Goal: Task Accomplishment & Management: Use online tool/utility

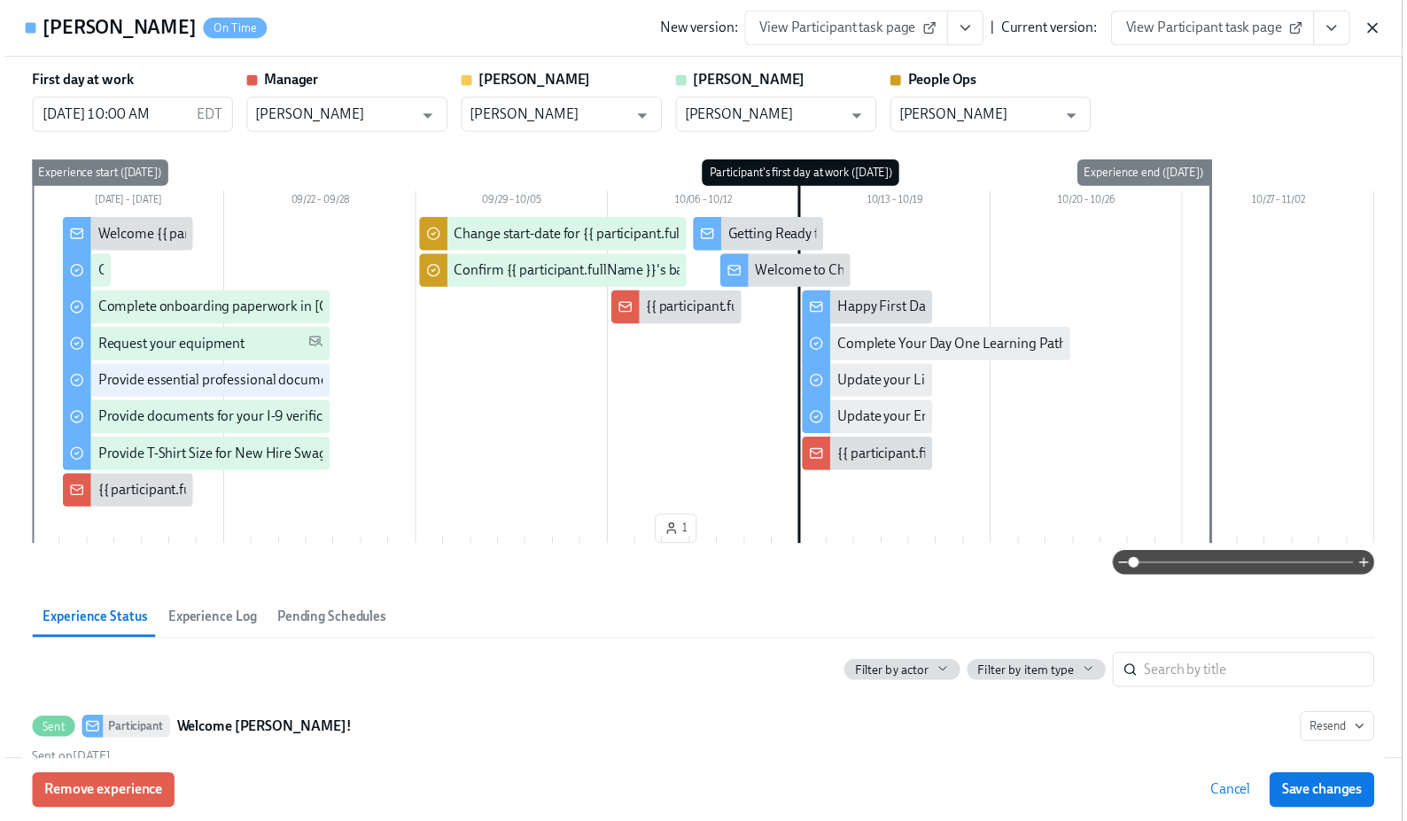
scroll to position [1025, 0]
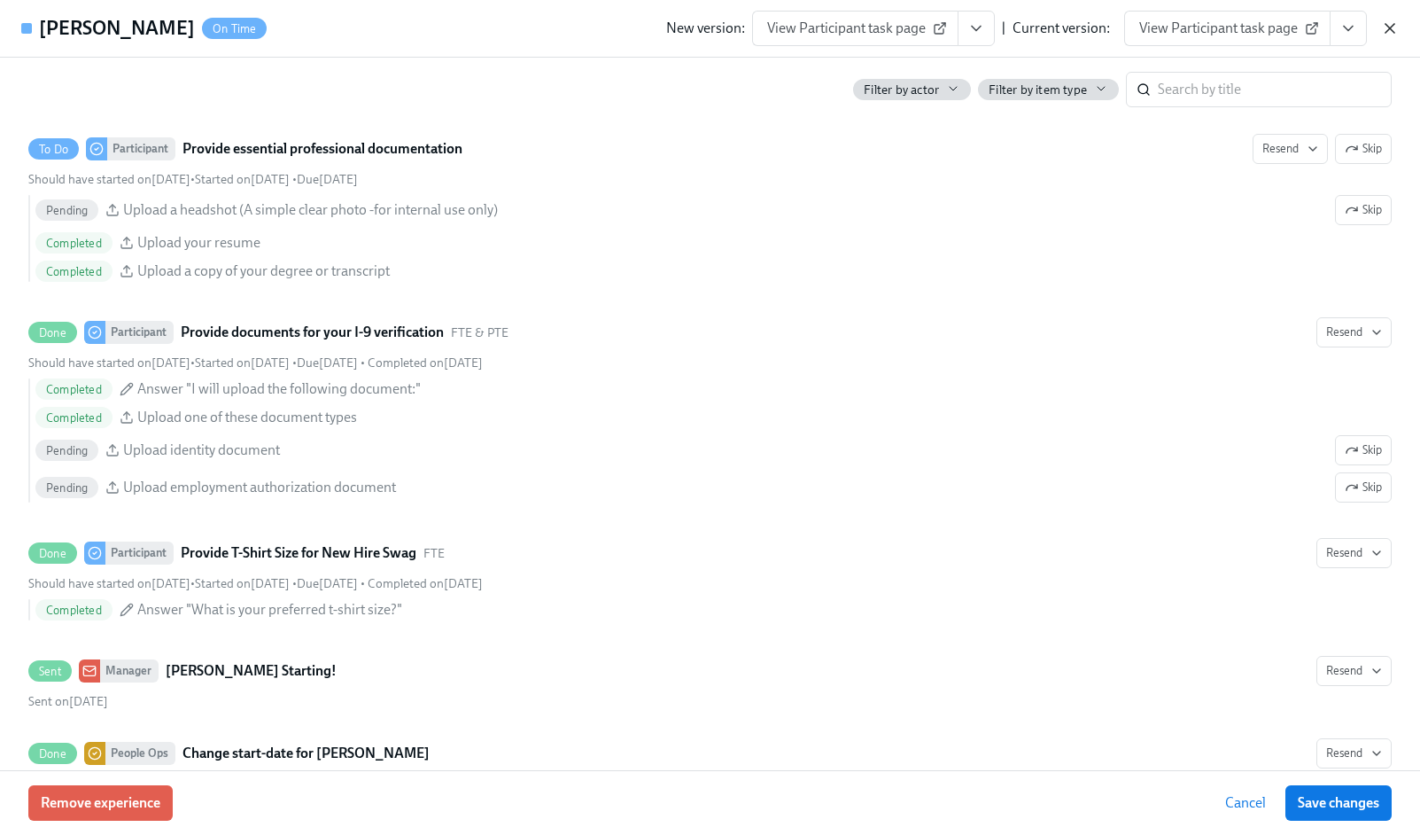
click at [1391, 31] on icon "button" at bounding box center [1390, 28] width 18 height 18
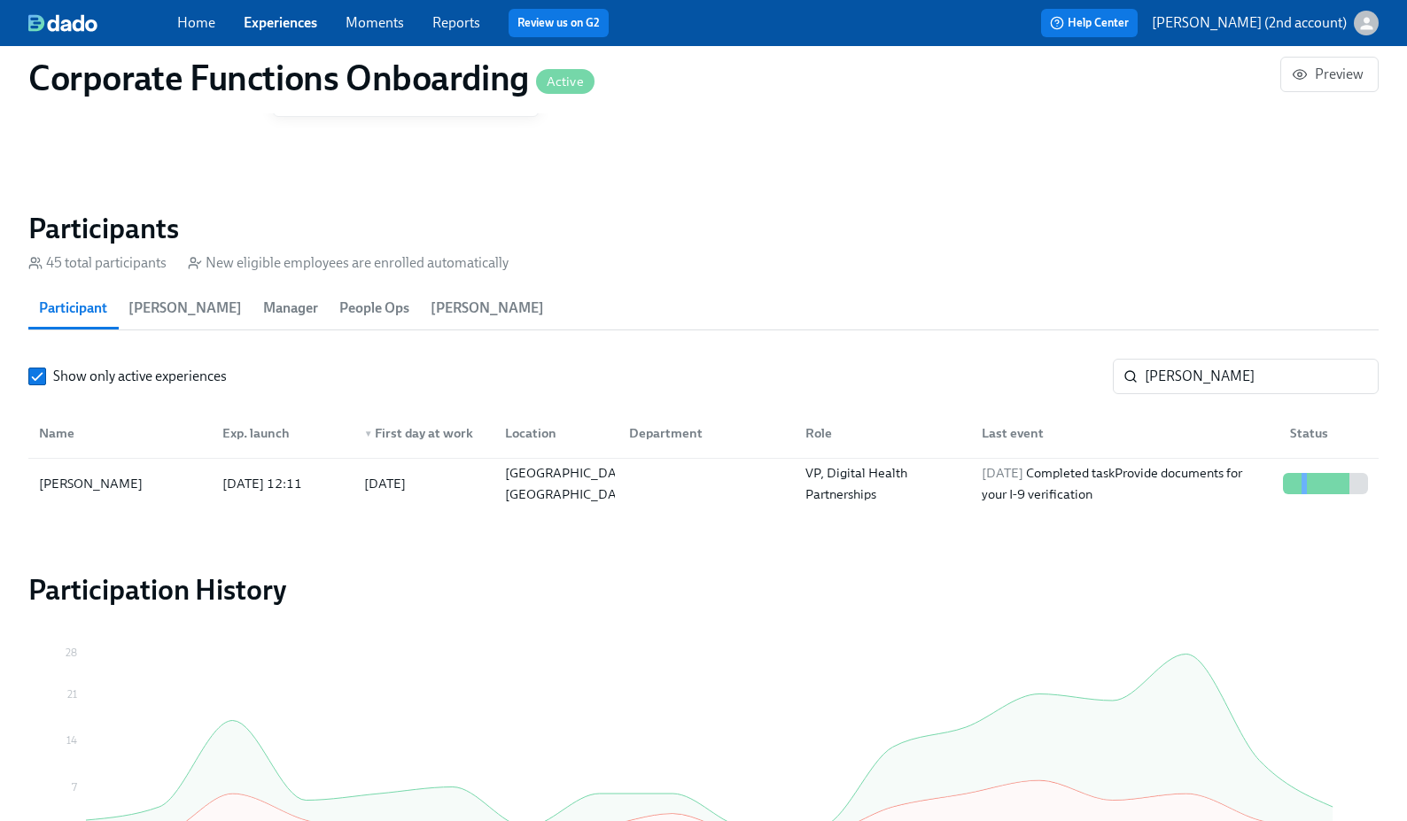
click at [317, 18] on link "Experiences" at bounding box center [281, 22] width 74 height 17
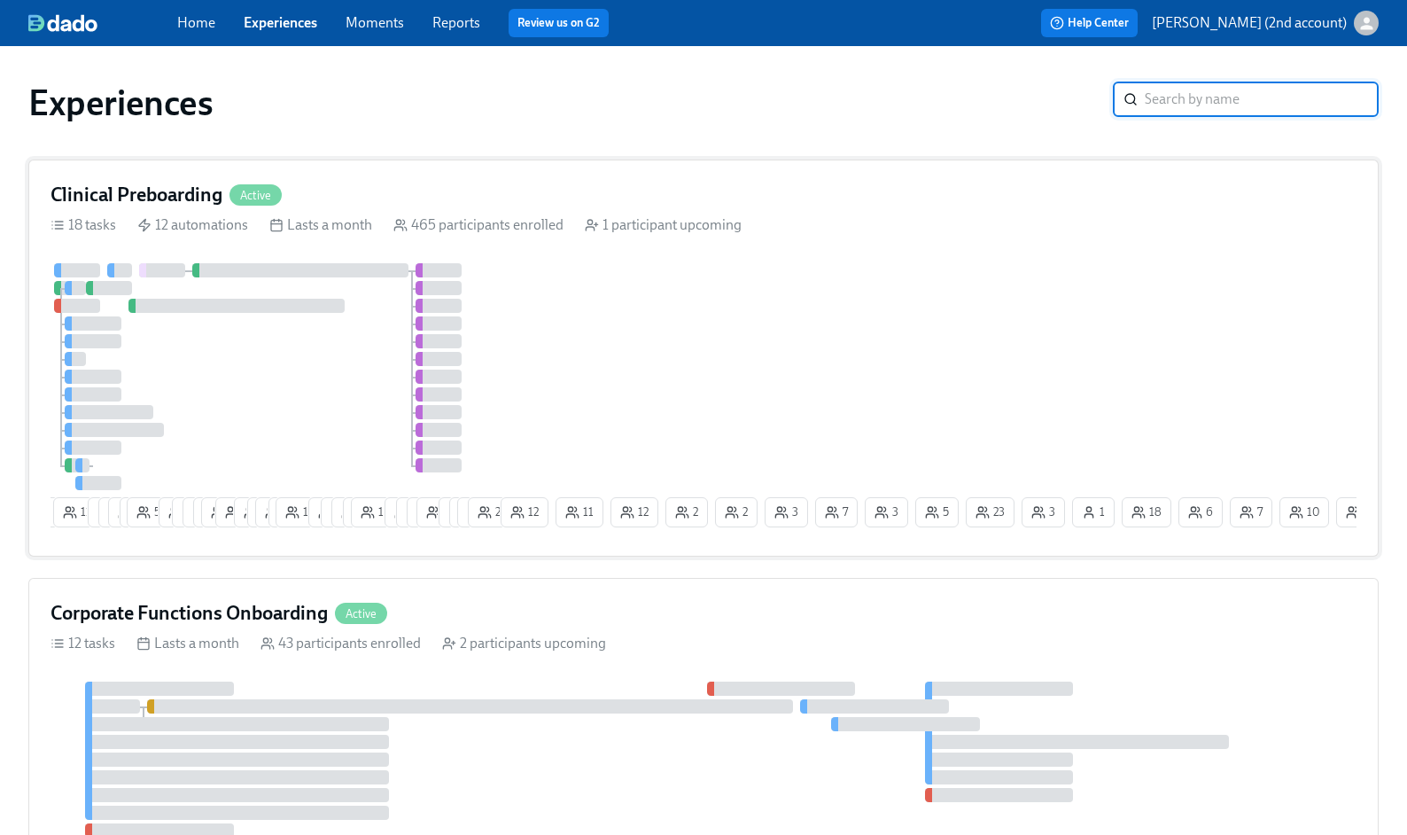
click at [380, 237] on div "Clinical Preboarding Active 18 tasks 12 automations Lasts a month 465 participa…" at bounding box center [703, 357] width 1350 height 397
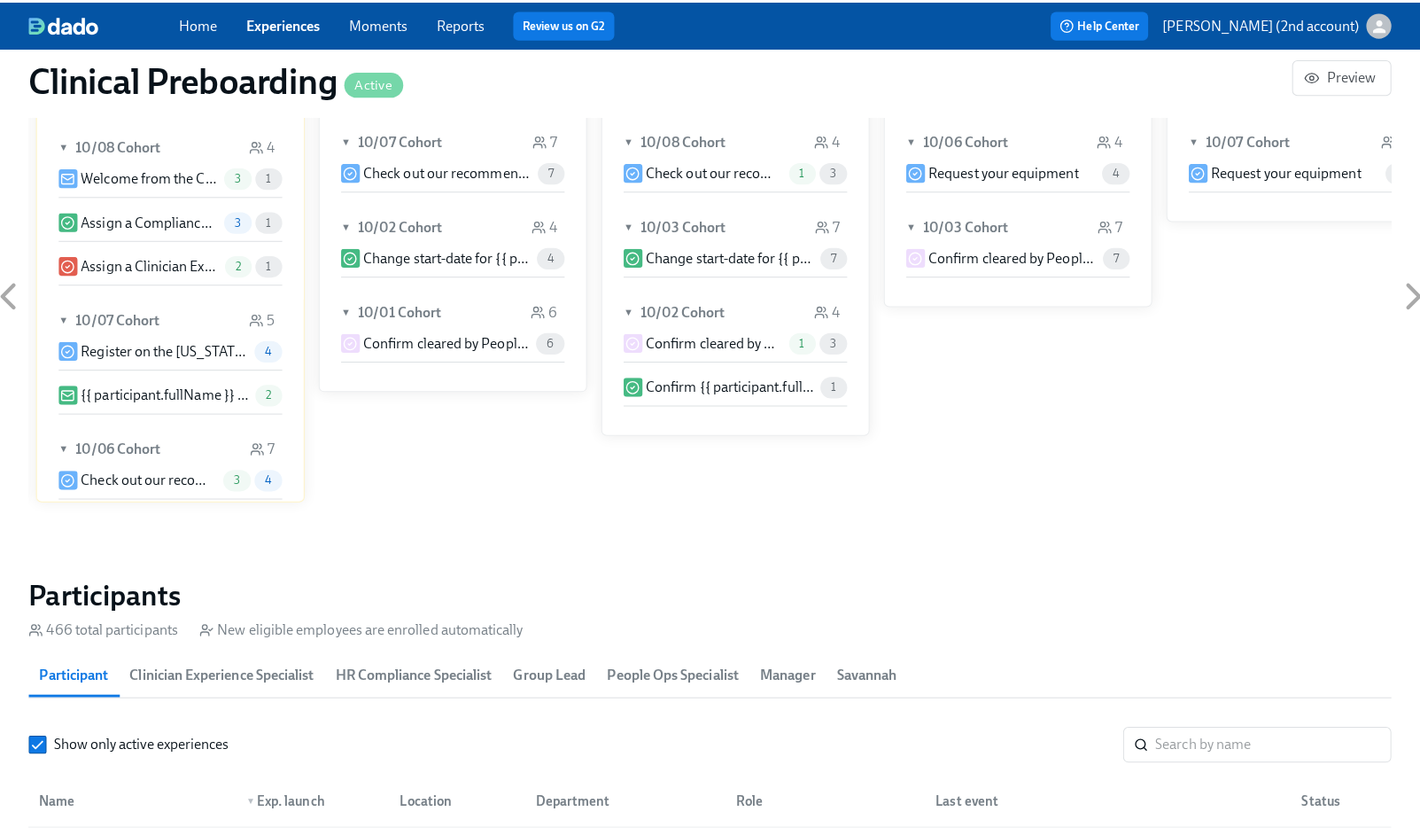
scroll to position [1534, 0]
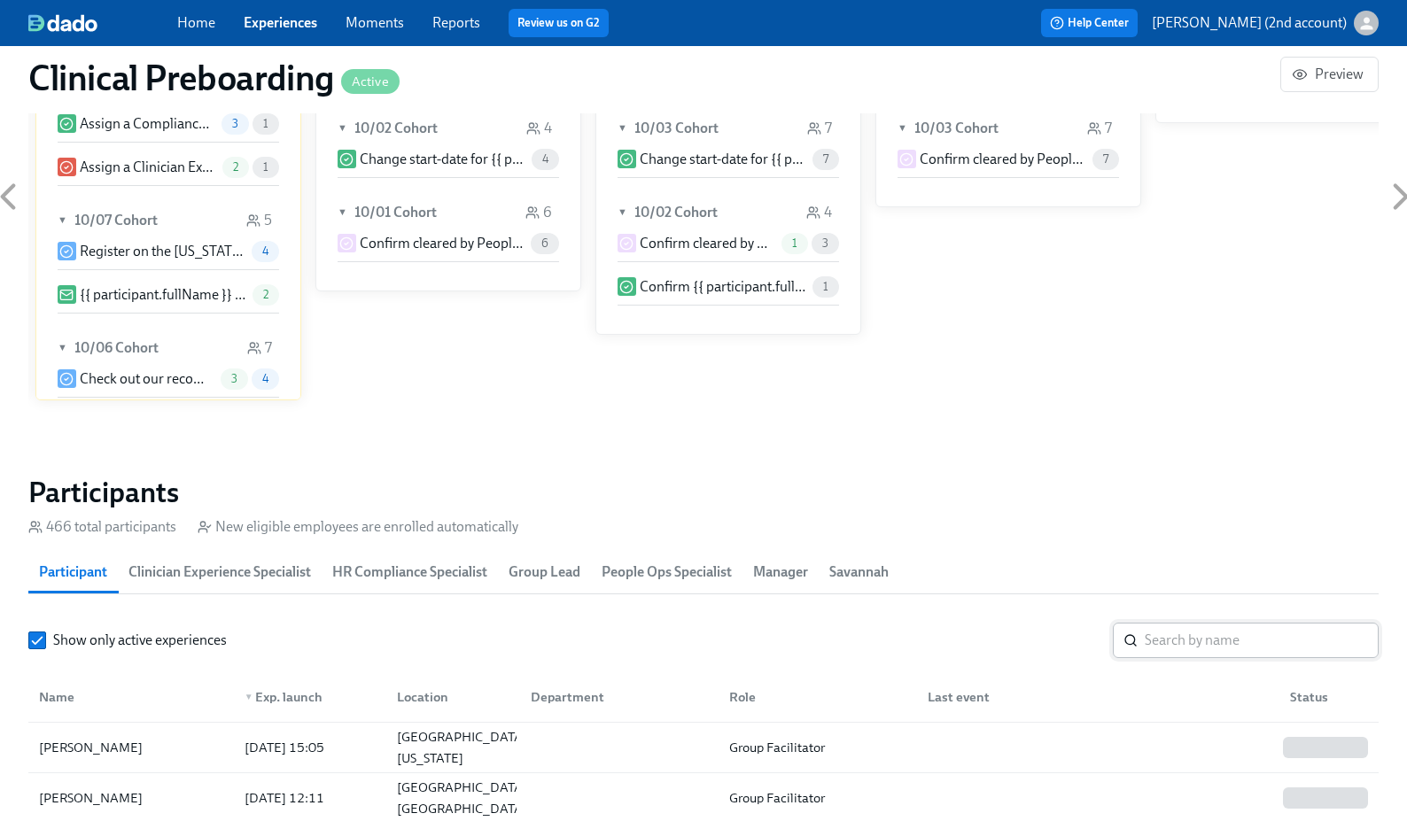
click at [1217, 645] on input "search" at bounding box center [1262, 640] width 234 height 35
paste input "[PERSON_NAME]"
type input "[PERSON_NAME]"
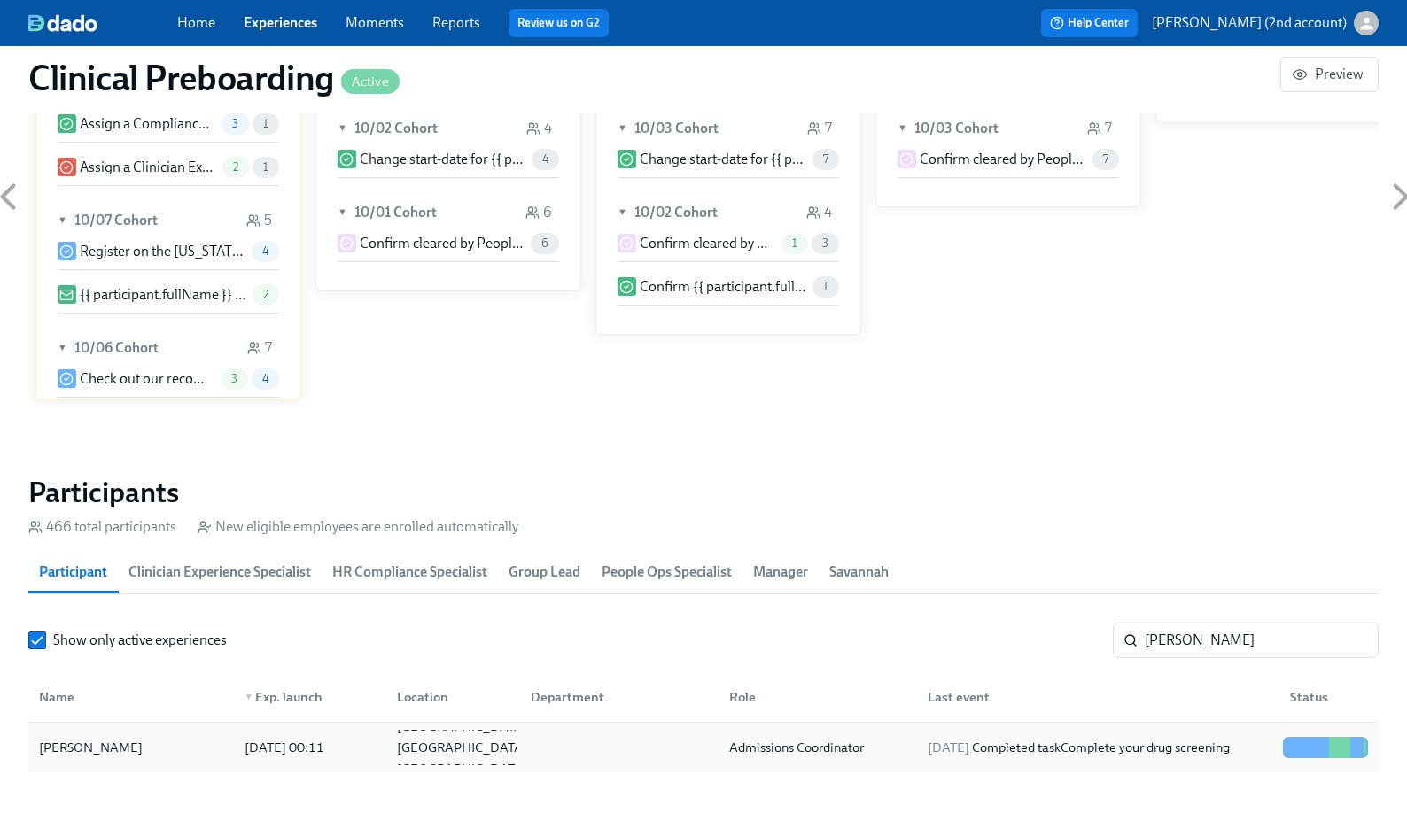
click at [1338, 751] on div at bounding box center [1339, 747] width 2 height 21
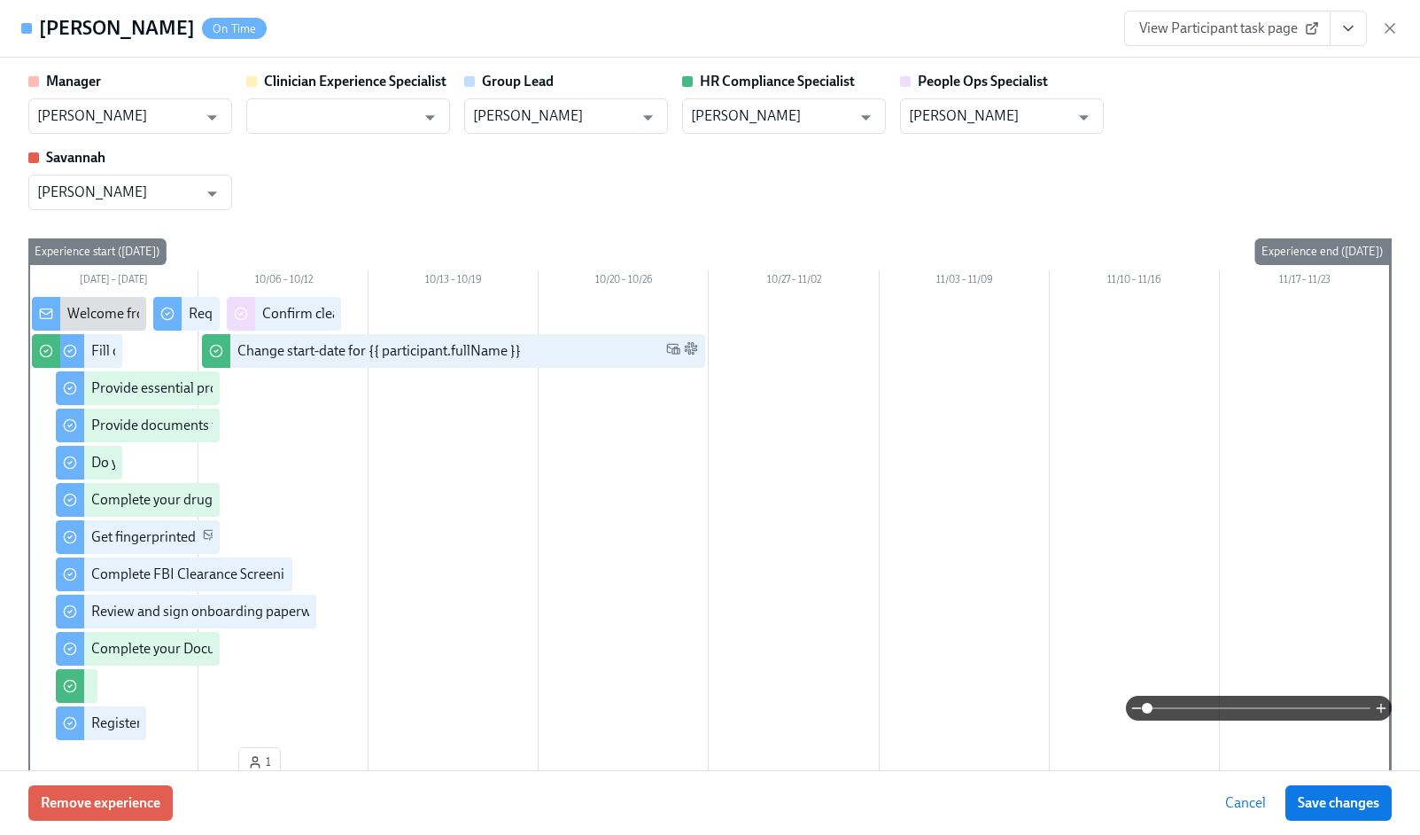
click at [1348, 32] on icon "View task page" at bounding box center [1349, 28] width 18 height 18
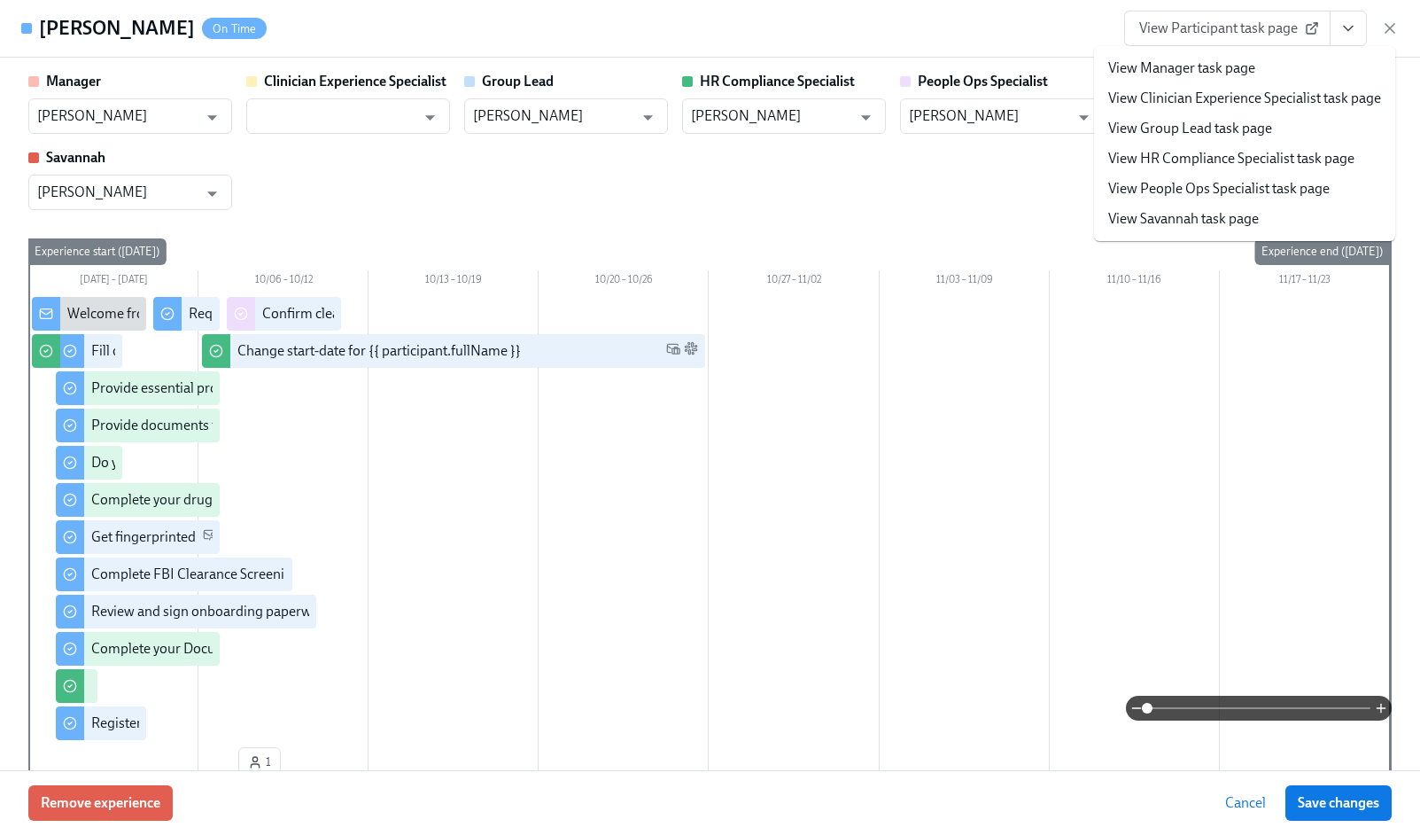
click at [1197, 181] on link "View People Ops Specialist task page" at bounding box center [1219, 188] width 222 height 19
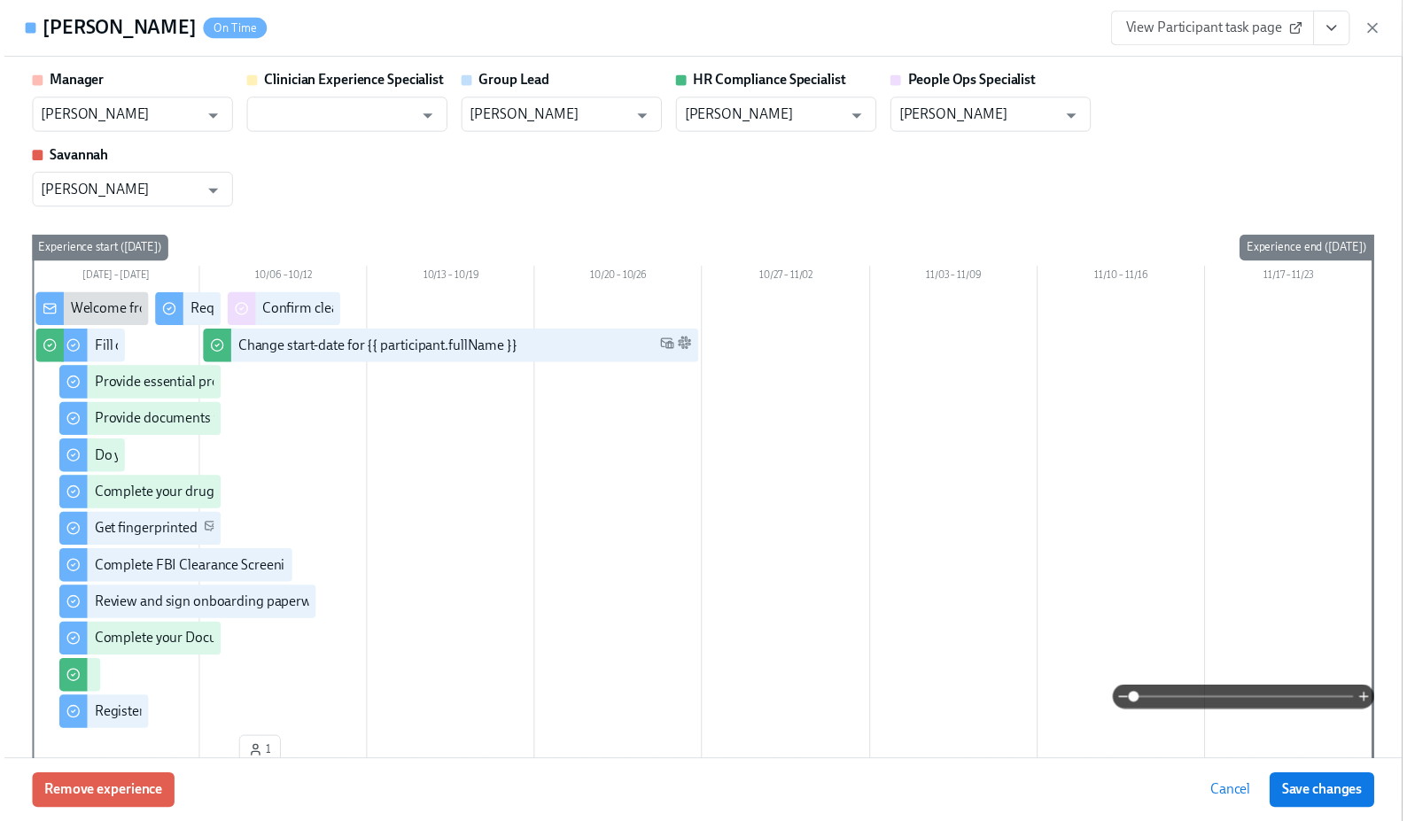
scroll to position [0, 23302]
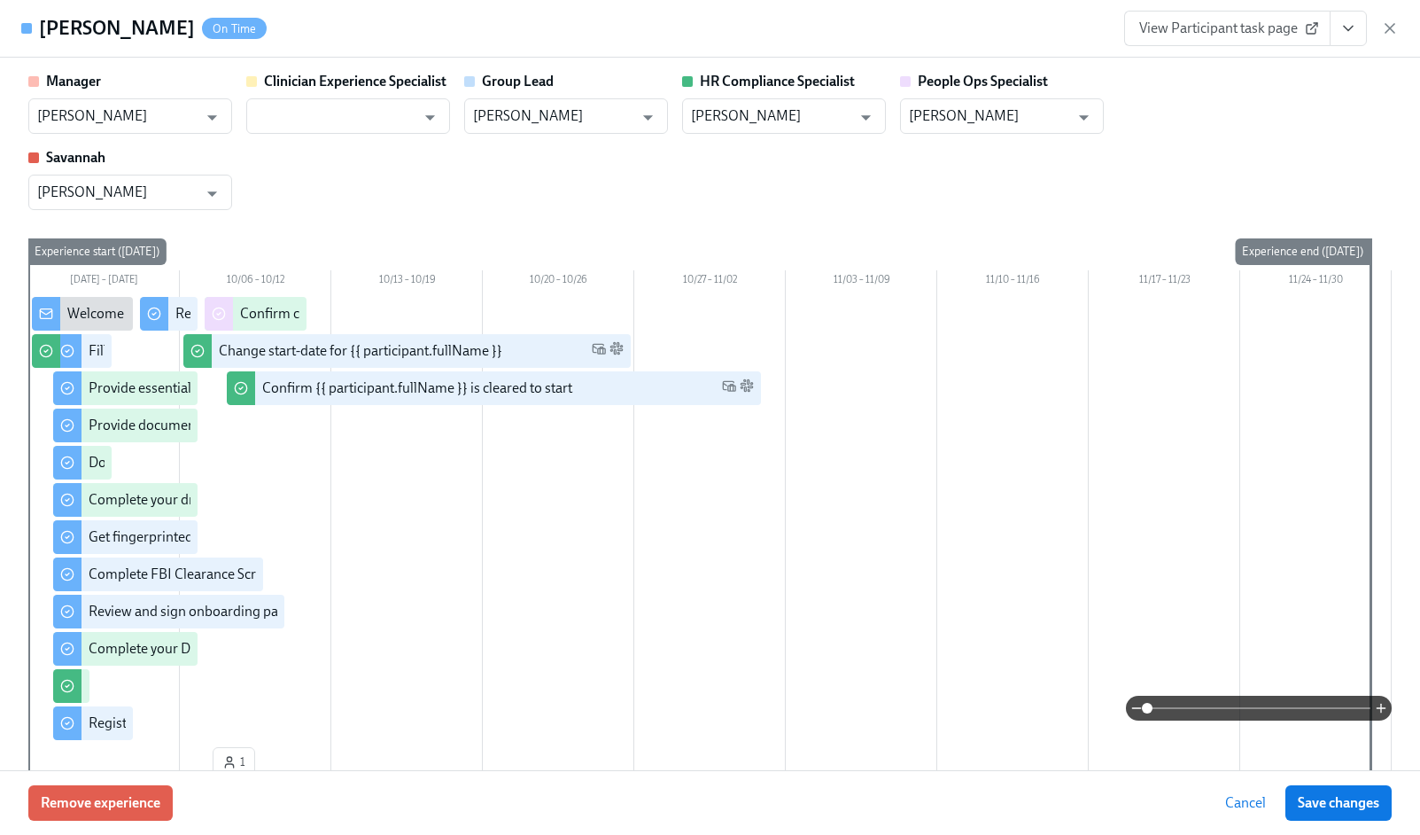
click at [1388, 31] on icon "button" at bounding box center [1390, 28] width 18 height 18
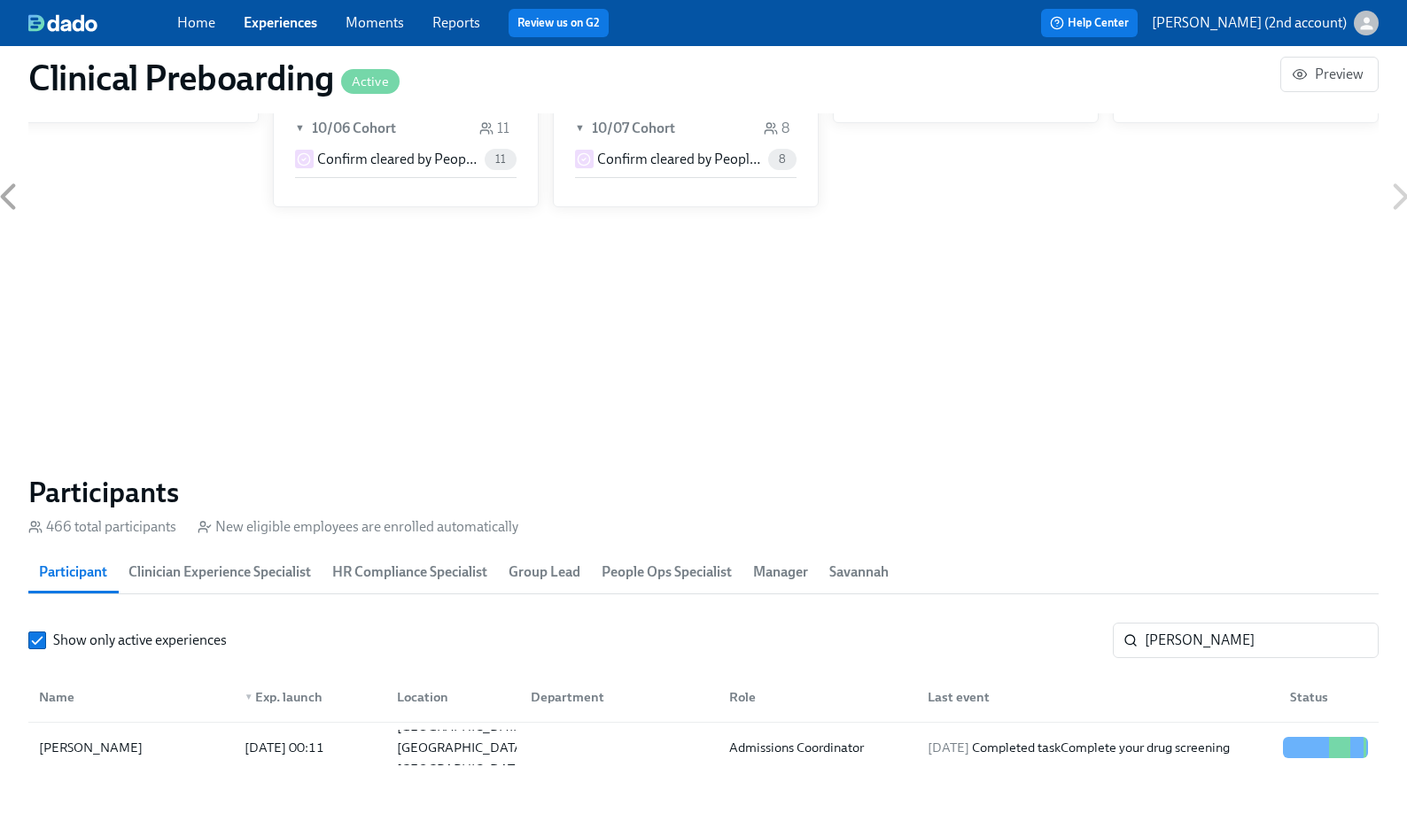
scroll to position [0, 23302]
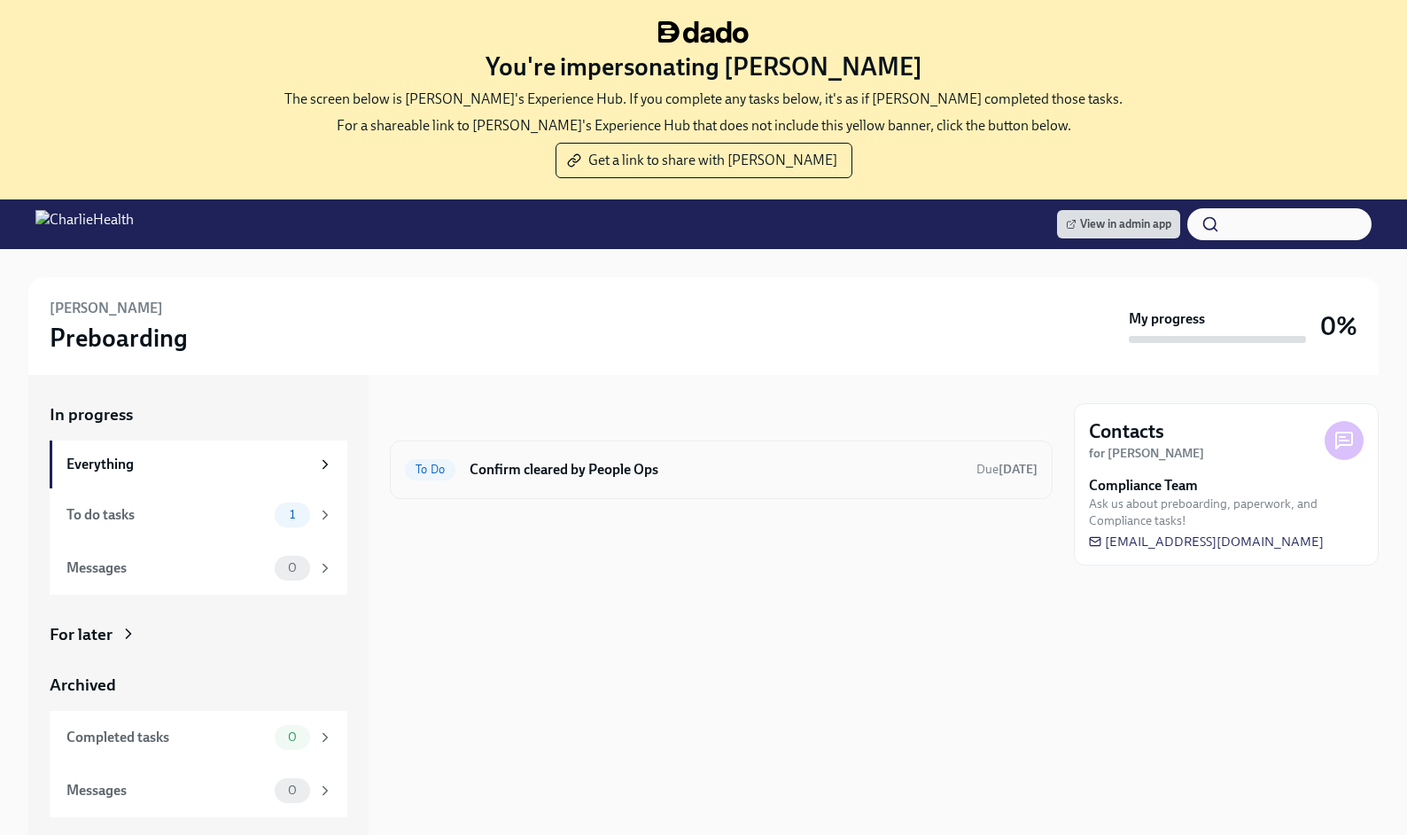
click at [900, 490] on div "To Do Confirm cleared by People Ops Due in 3 days" at bounding box center [721, 469] width 663 height 58
click at [900, 487] on div "To Do Confirm cleared by People Ops Due in 3 days" at bounding box center [721, 469] width 663 height 58
click at [792, 483] on div "To Do Confirm cleared by People Ops Due in 3 days" at bounding box center [721, 469] width 663 height 58
click at [766, 470] on h6 "Confirm cleared by People Ops" at bounding box center [716, 469] width 493 height 19
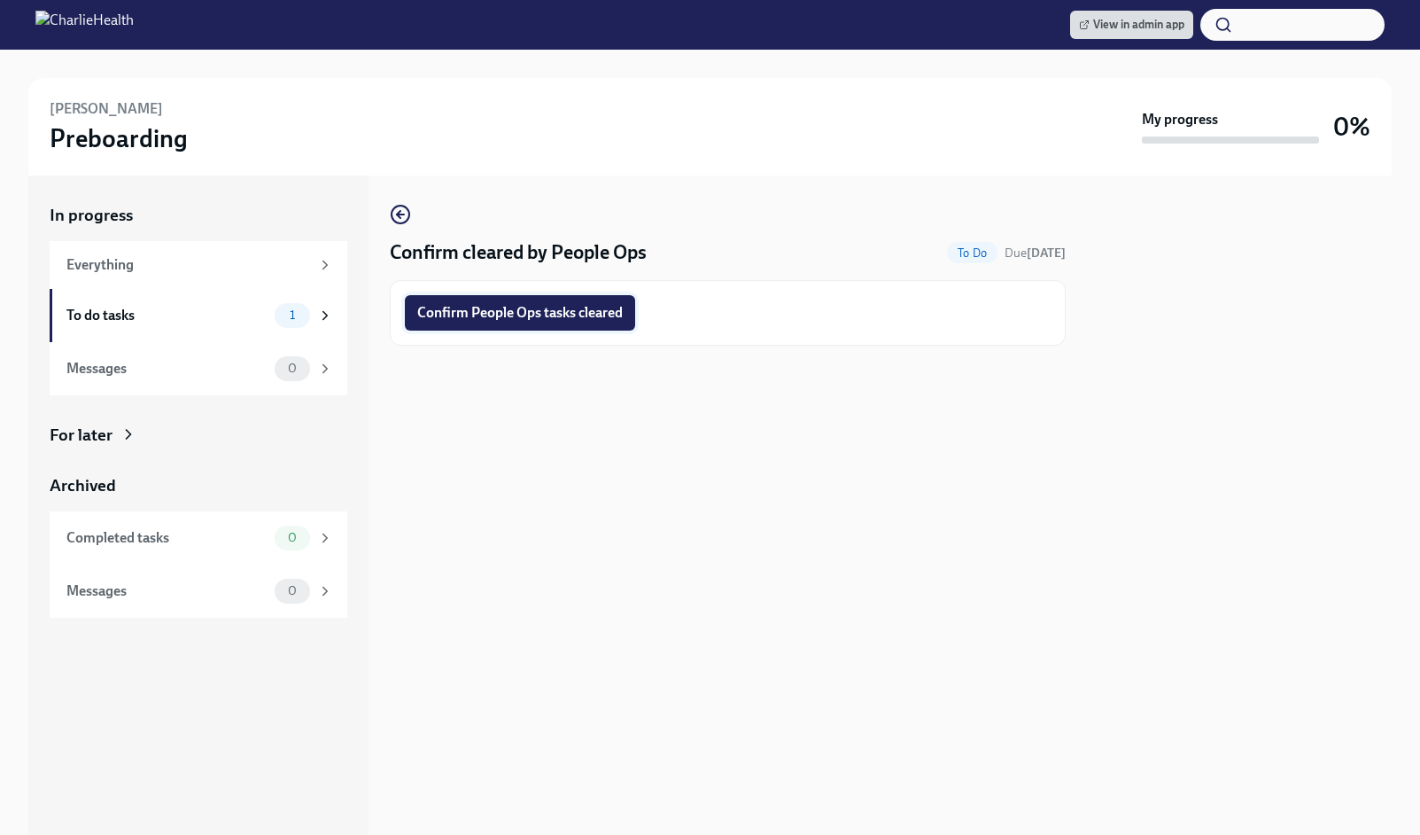
click at [610, 318] on span "Confirm People Ops tasks cleared" at bounding box center [520, 313] width 206 height 18
